Goal: Task Accomplishment & Management: Manage account settings

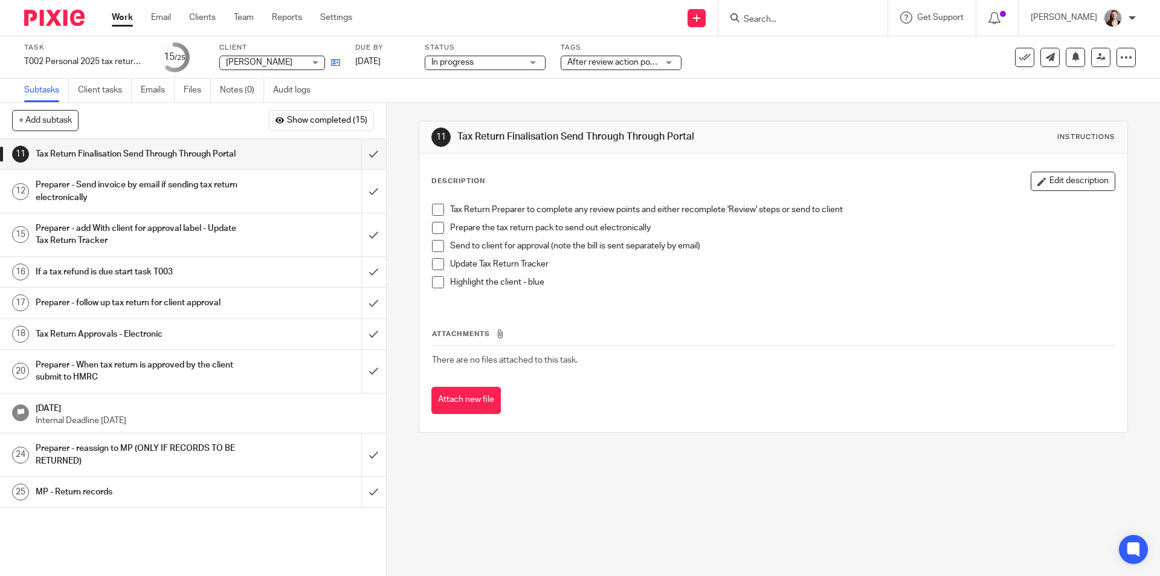
click at [336, 68] on link at bounding box center [332, 62] width 15 height 12
click at [356, 287] on input "submit" at bounding box center [193, 272] width 386 height 30
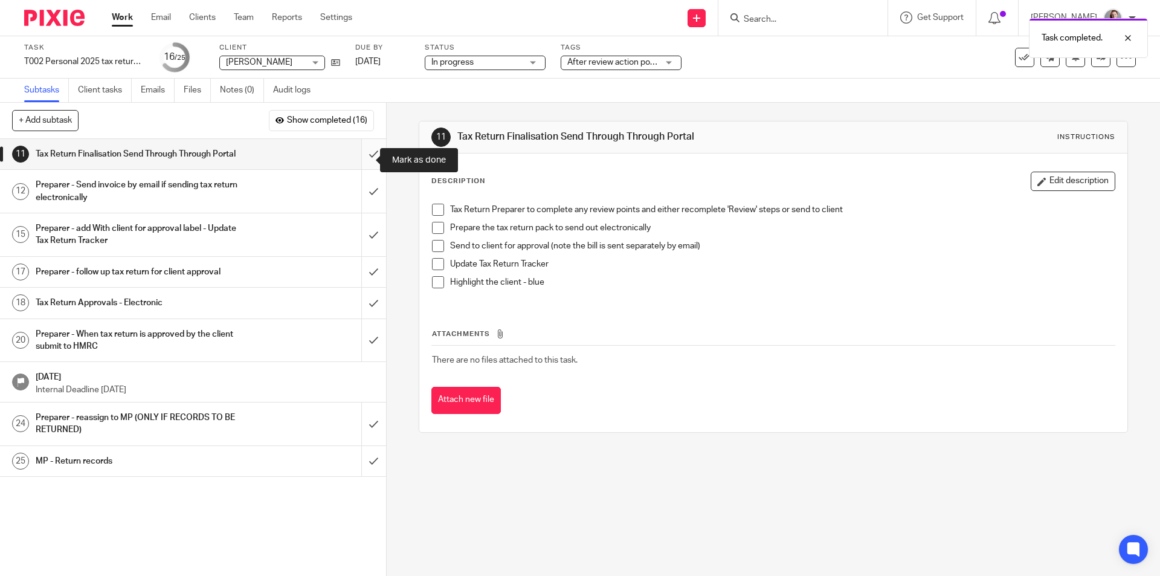
click at [366, 166] on input "submit" at bounding box center [193, 154] width 386 height 30
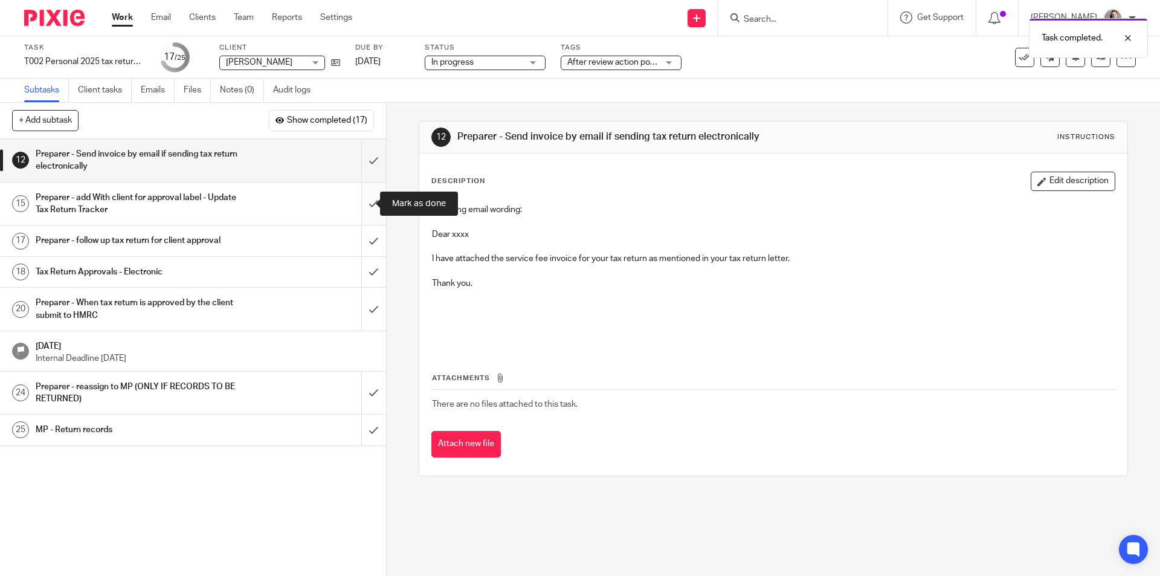
click at [367, 202] on input "submit" at bounding box center [193, 203] width 386 height 43
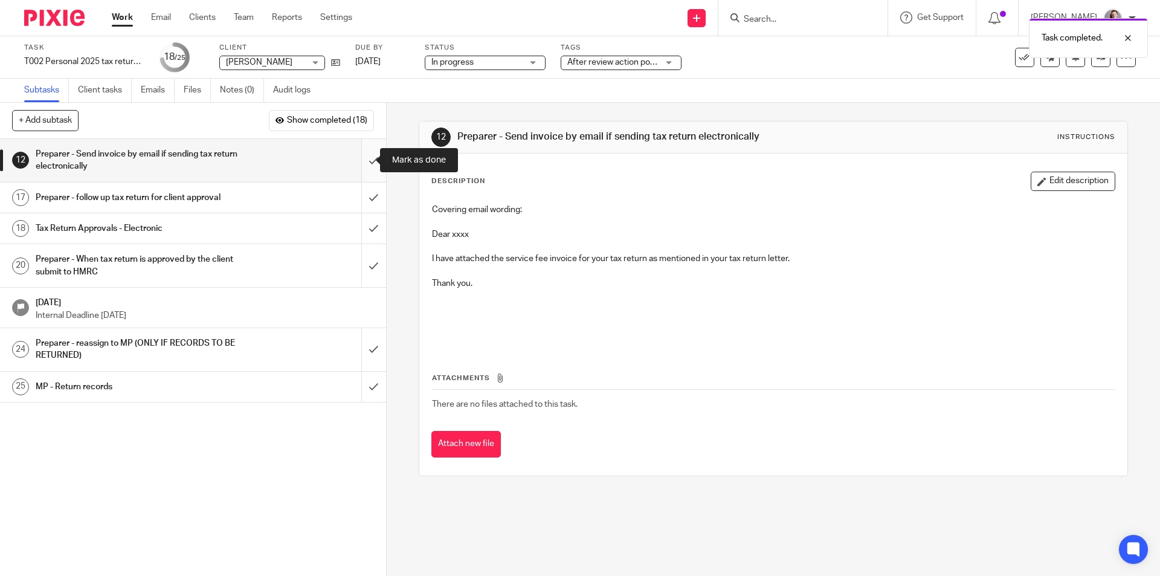
click at [362, 165] on input "submit" at bounding box center [193, 160] width 386 height 43
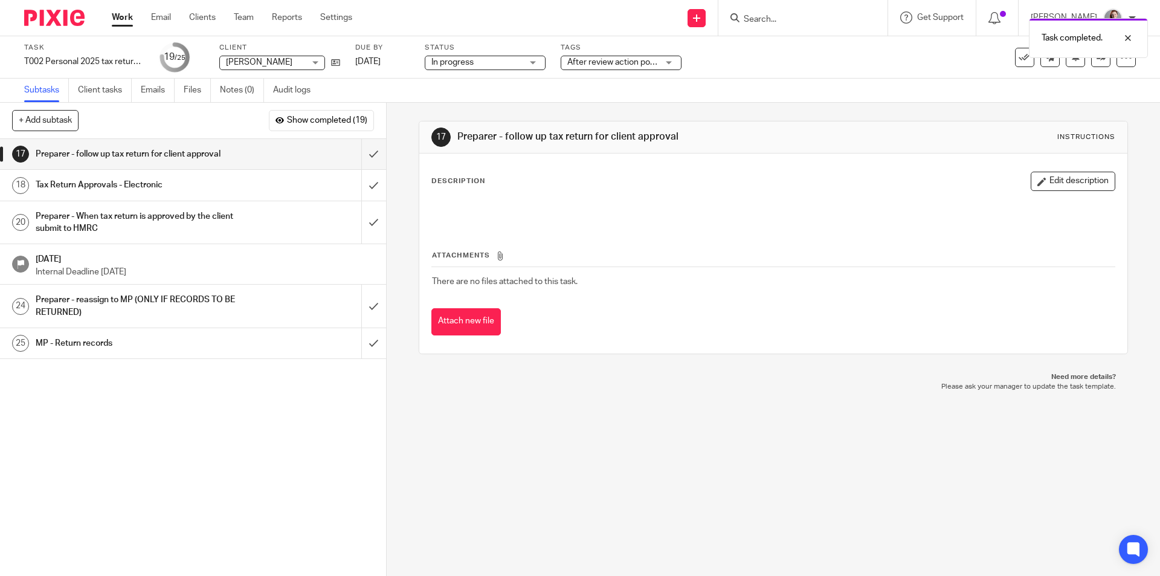
click at [607, 57] on div "Task completed." at bounding box center [864, 35] width 568 height 46
click at [608, 60] on span "After review action points" at bounding box center [615, 62] width 97 height 8
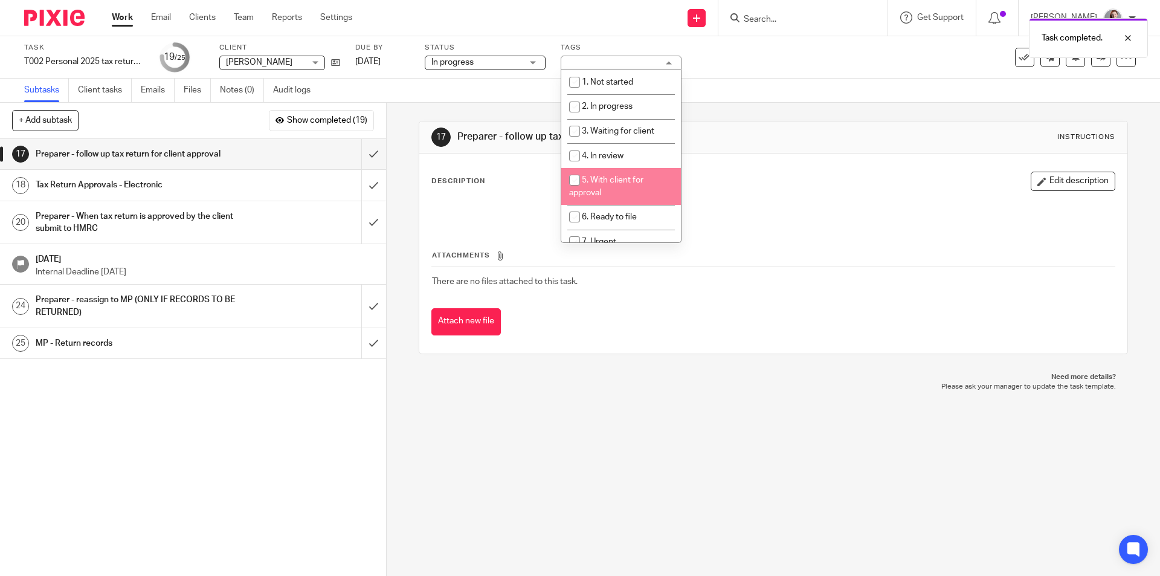
click at [631, 178] on span "5. With client for approval" at bounding box center [606, 186] width 74 height 21
checkbox input "true"
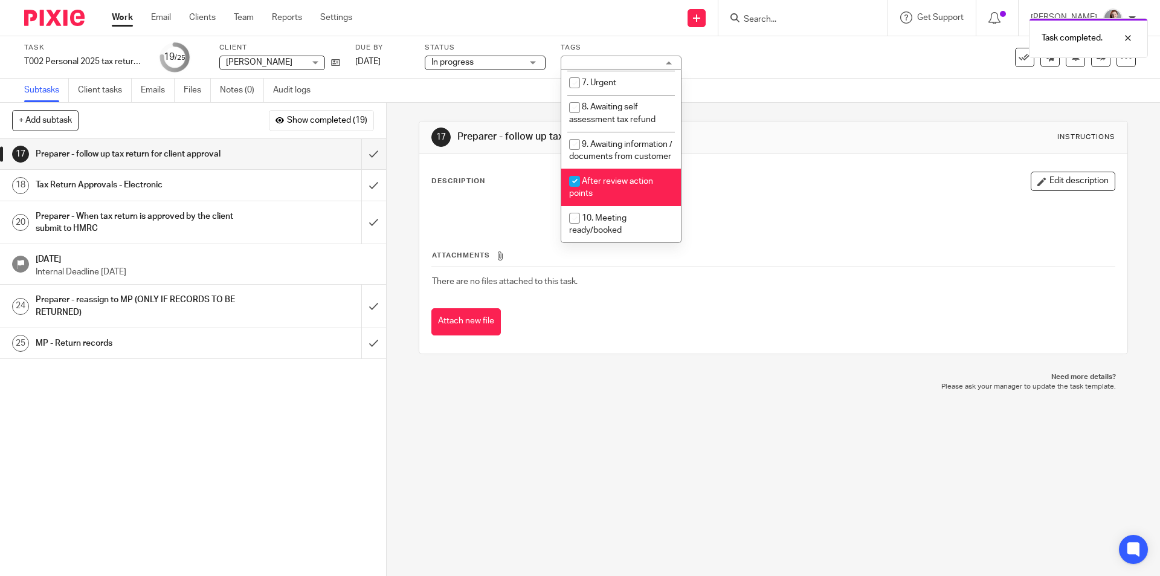
click at [634, 187] on li "After review action points" at bounding box center [621, 187] width 120 height 37
checkbox input "false"
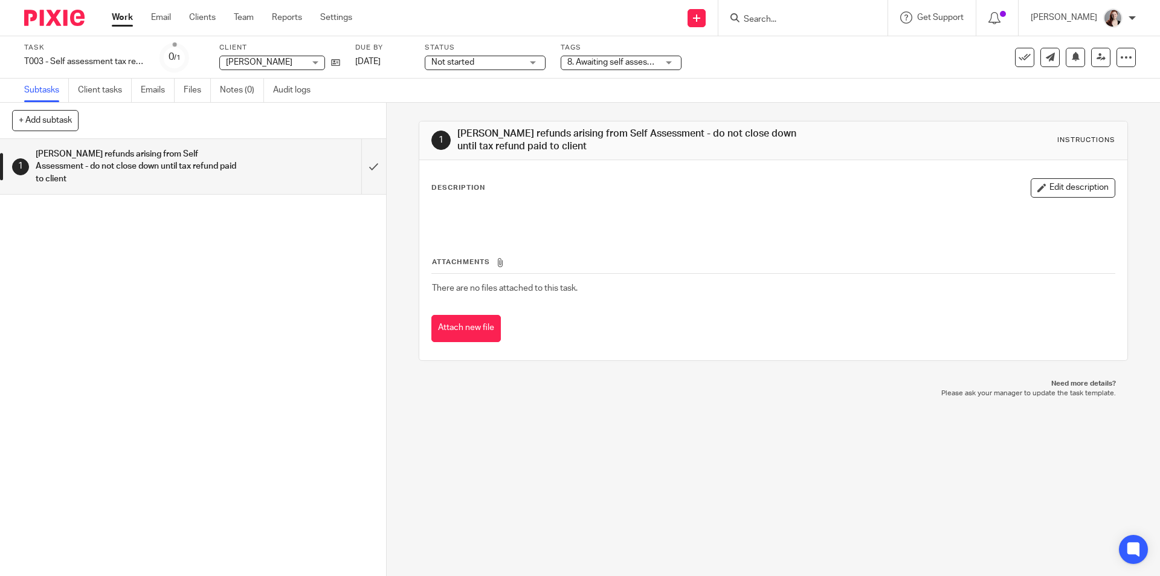
click at [129, 21] on link "Work" at bounding box center [122, 17] width 21 height 12
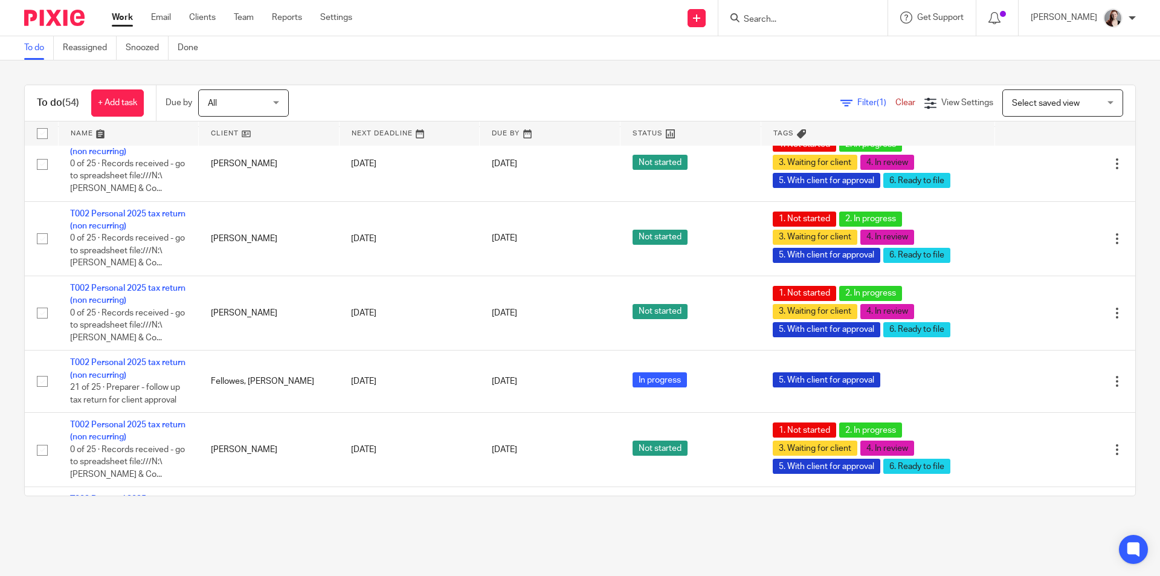
scroll to position [3423, 0]
